Goal: Task Accomplishment & Management: Manage account settings

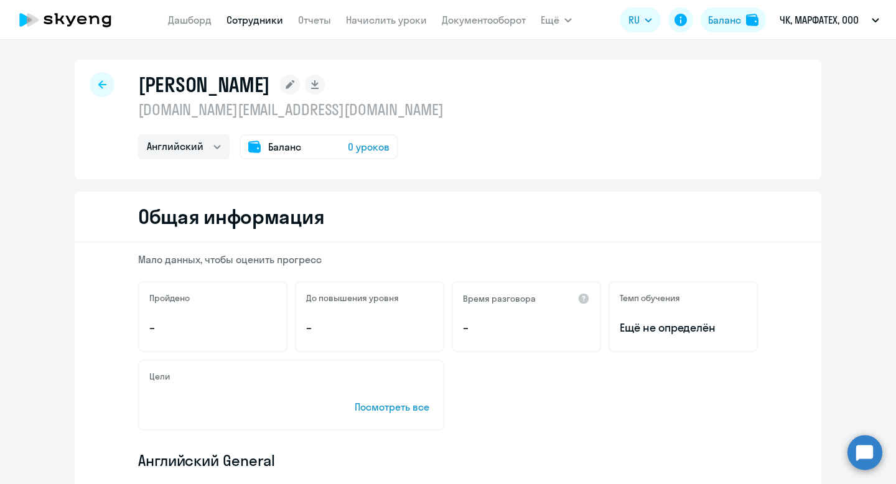
select select "english"
click at [111, 87] on div at bounding box center [102, 84] width 25 height 25
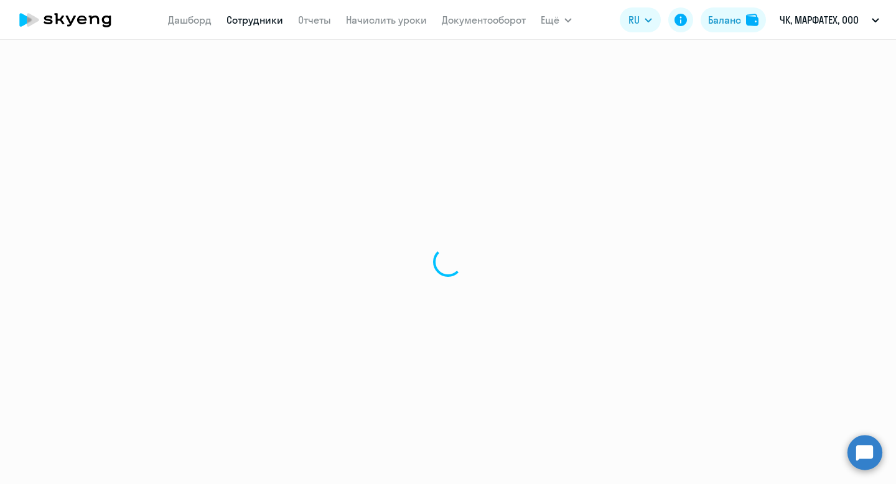
select select "30"
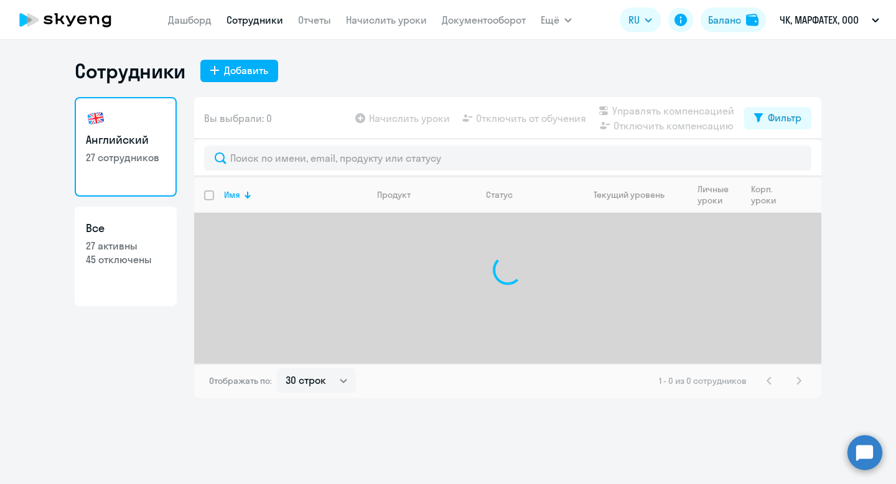
select select "30"
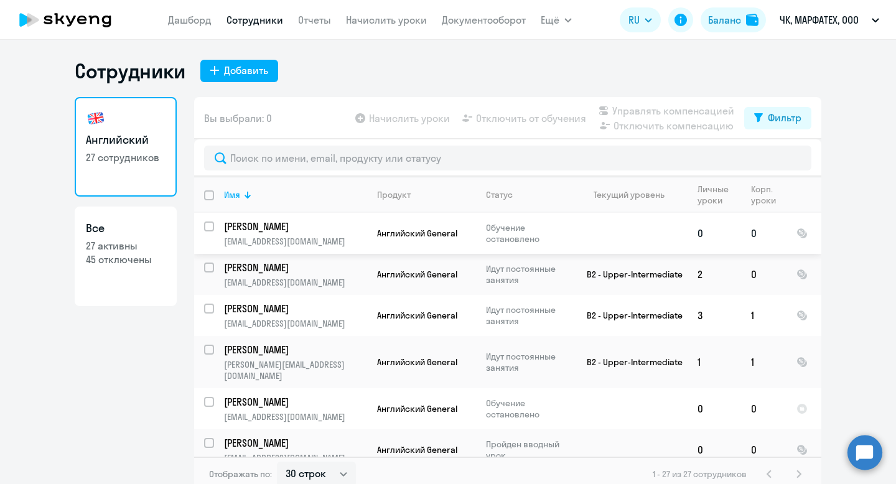
click at [249, 228] on p "[PERSON_NAME]" at bounding box center [294, 227] width 141 height 14
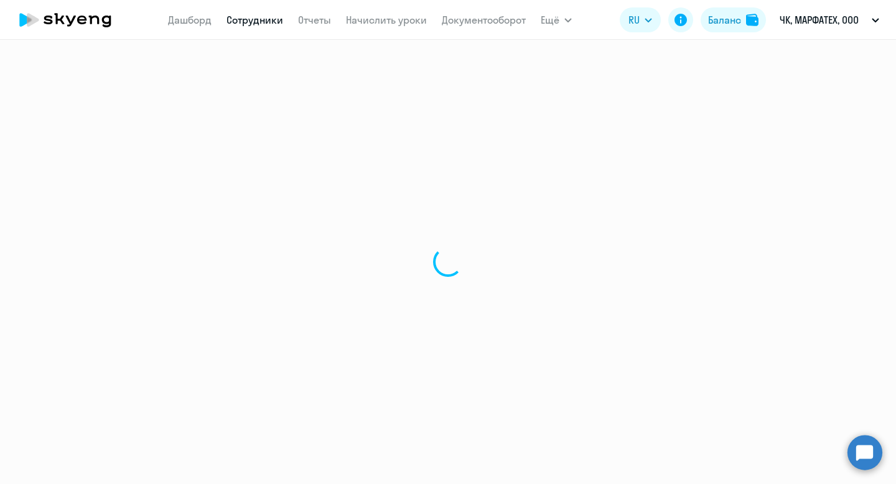
select select "english"
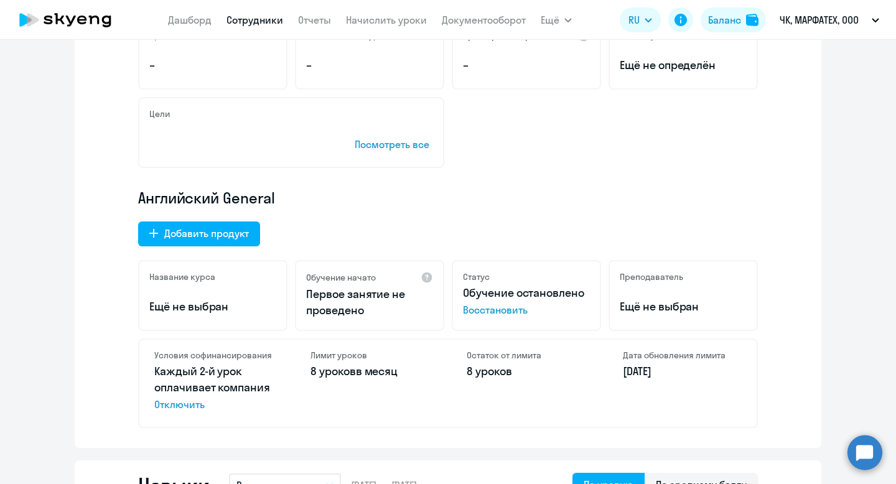
scroll to position [324, 0]
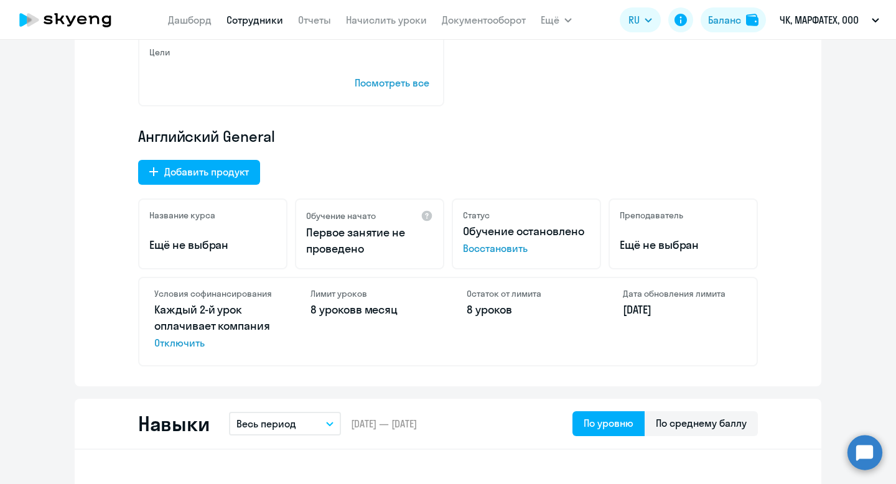
click at [498, 250] on span "Восстановить" at bounding box center [526, 248] width 127 height 15
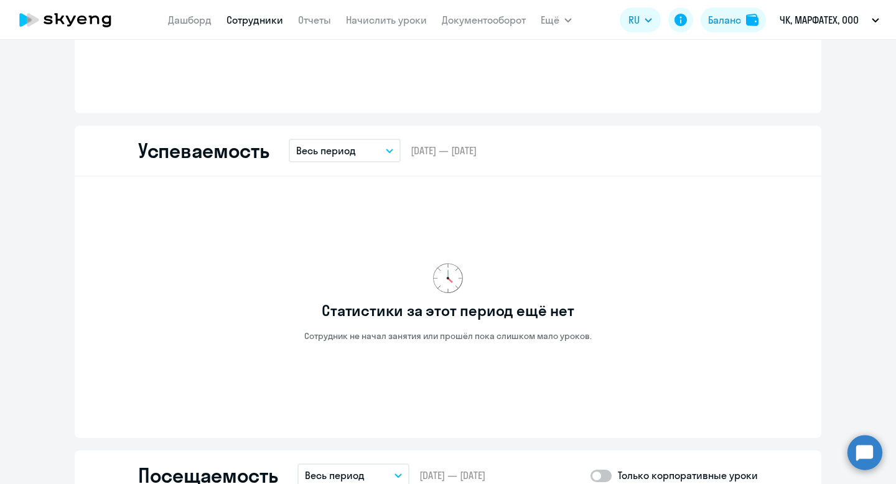
scroll to position [1021, 0]
